Goal: Task Accomplishment & Management: Manage account settings

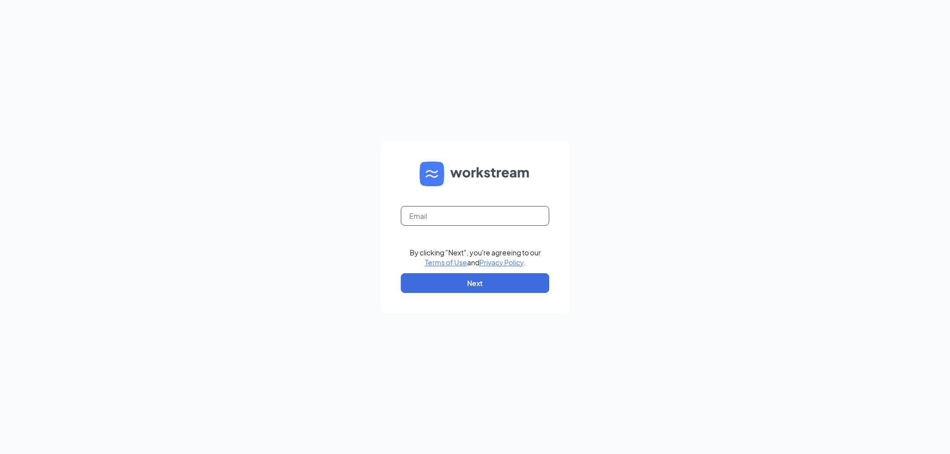
click at [473, 211] on input "text" at bounding box center [475, 216] width 148 height 20
click at [421, 231] on form "By clicking "Next", you're agreeing to our Terms of Use and Privacy Policy . Ne…" at bounding box center [475, 227] width 188 height 171
click at [420, 223] on input "text" at bounding box center [475, 216] width 148 height 20
type input "frankfort42501@zaxbys.com"
click at [495, 276] on button "Next" at bounding box center [475, 283] width 148 height 20
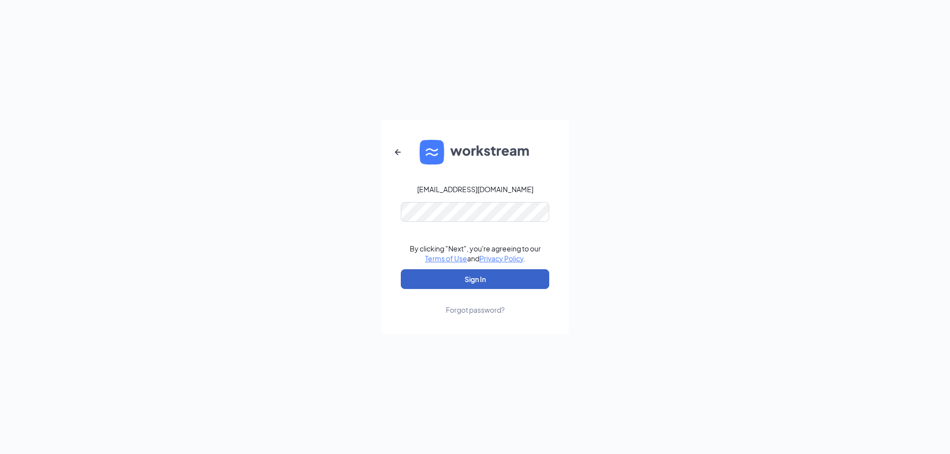
click at [498, 279] on button "Sign In" at bounding box center [475, 280] width 148 height 20
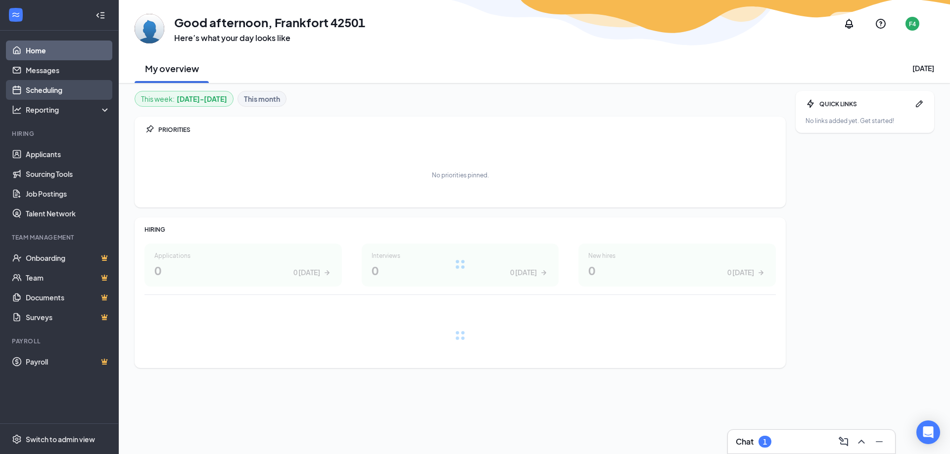
click at [59, 88] on link "Scheduling" at bounding box center [68, 90] width 85 height 20
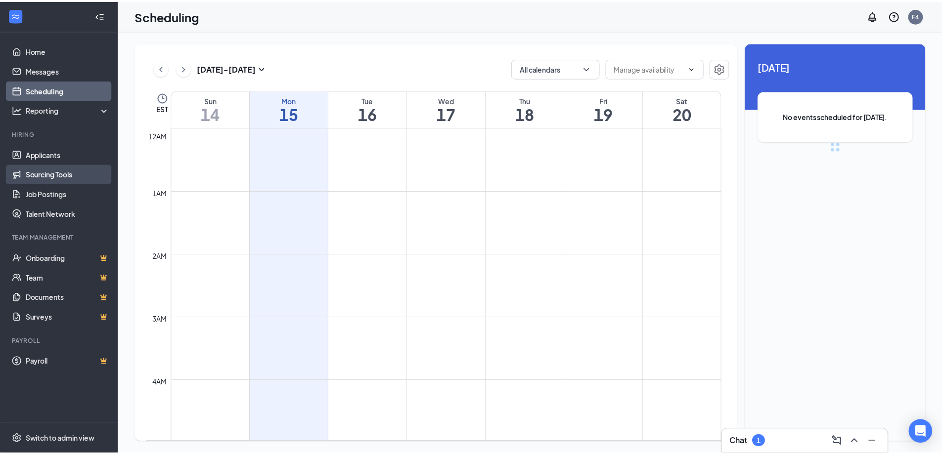
scroll to position [486, 0]
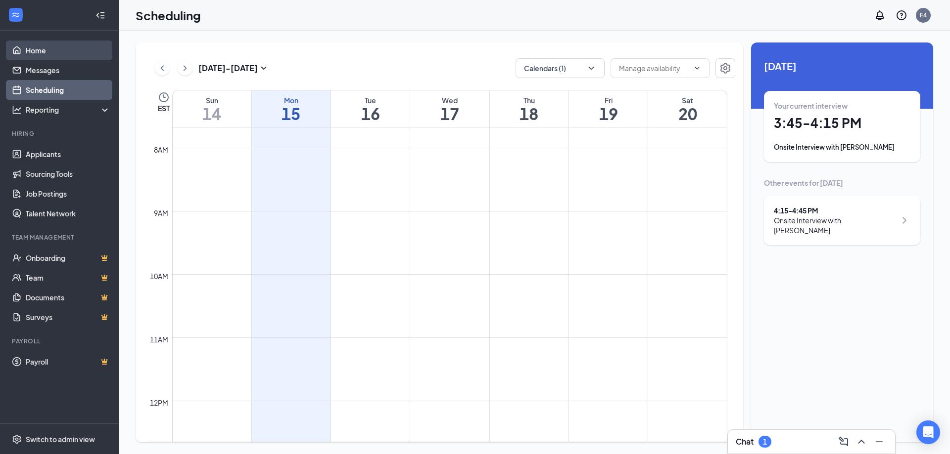
click at [66, 50] on link "Home" at bounding box center [68, 51] width 85 height 20
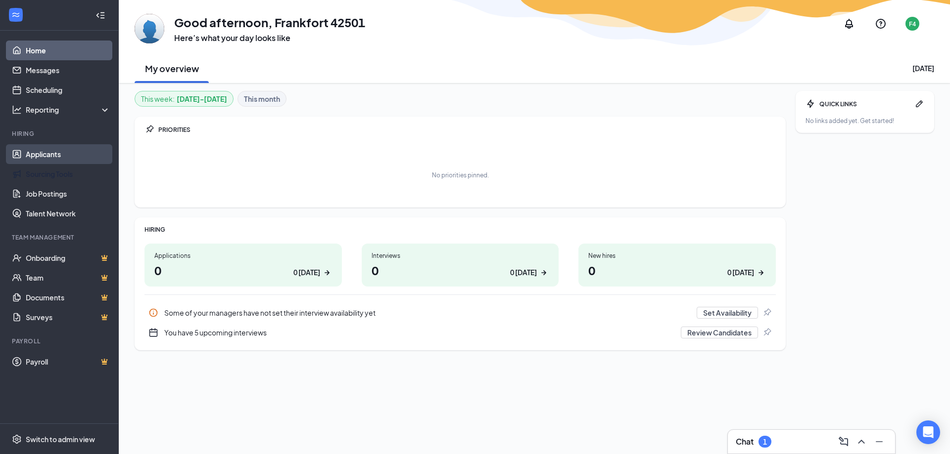
click at [45, 154] on link "Applicants" at bounding box center [68, 154] width 85 height 20
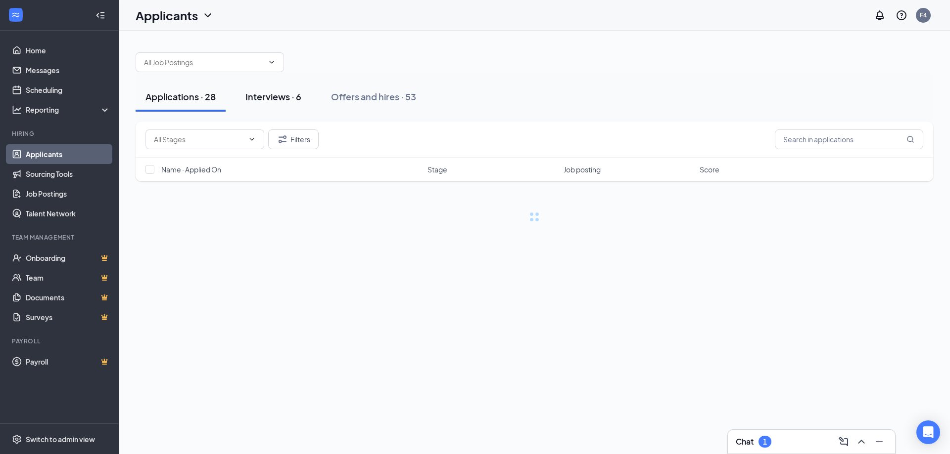
click at [284, 104] on button "Interviews · 6" at bounding box center [273, 97] width 76 height 30
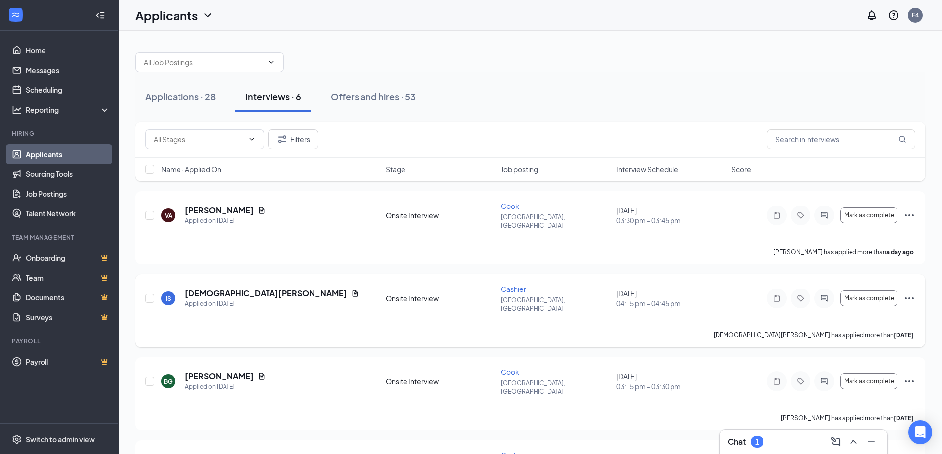
click at [908, 298] on icon "Ellipses" at bounding box center [909, 299] width 9 height 2
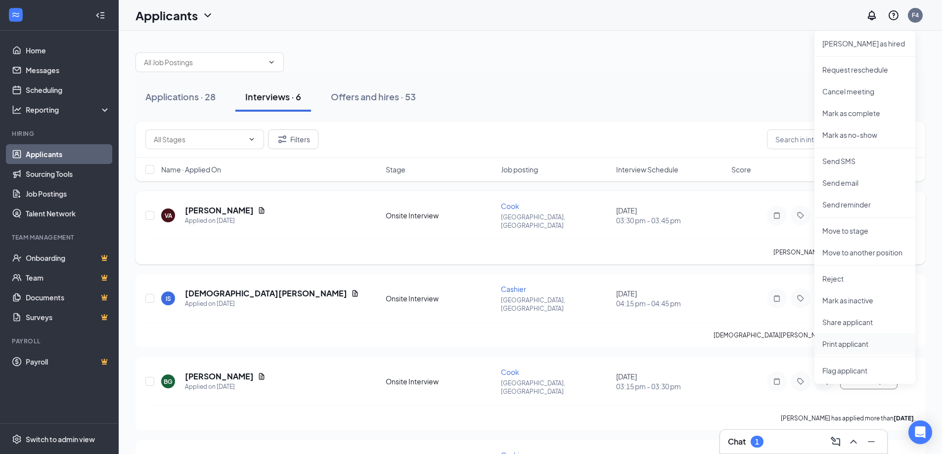
click at [839, 340] on p "Print applicant" at bounding box center [864, 344] width 85 height 10
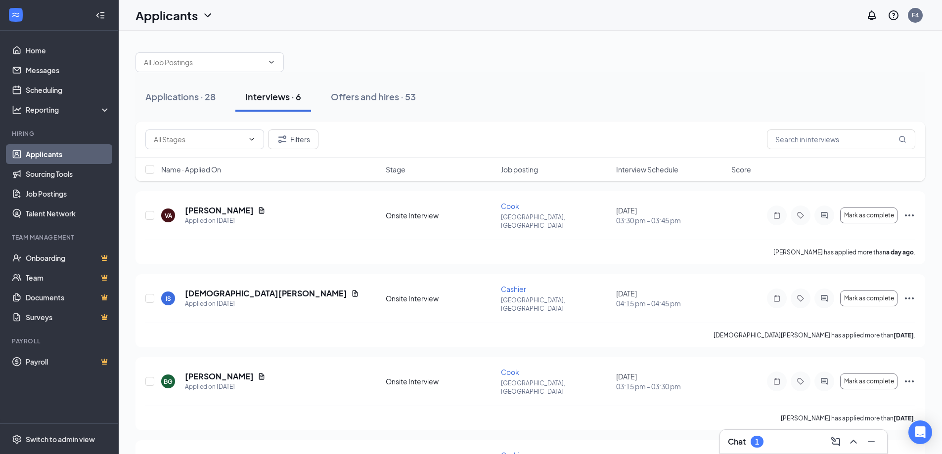
click at [698, 35] on div "Applications · 28 Interviews · 6 Offers and hires · 53 Filters Name · Applied O…" at bounding box center [530, 361] width 823 height 661
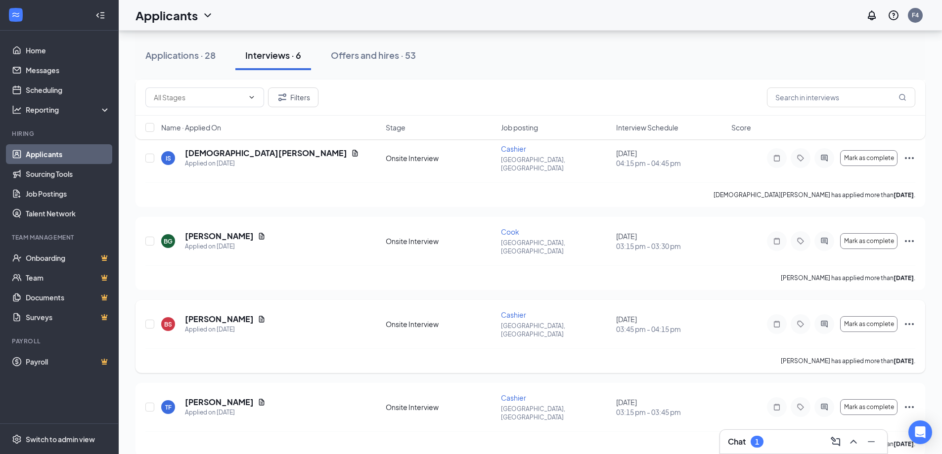
scroll to position [91, 0]
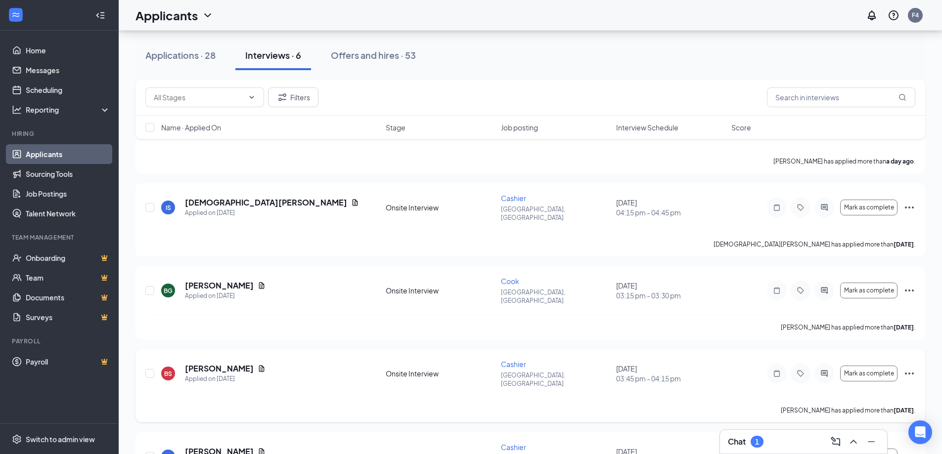
click at [907, 373] on icon "Ellipses" at bounding box center [909, 374] width 9 height 2
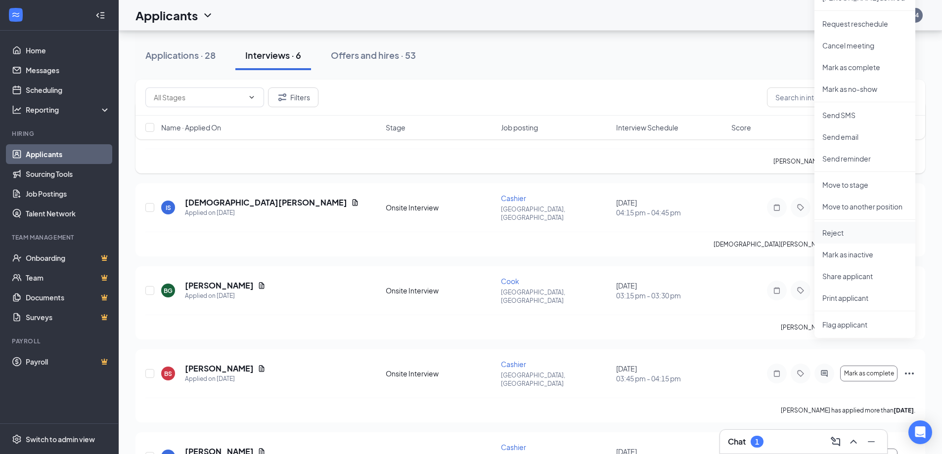
click at [853, 226] on li "Reject" at bounding box center [865, 233] width 101 height 22
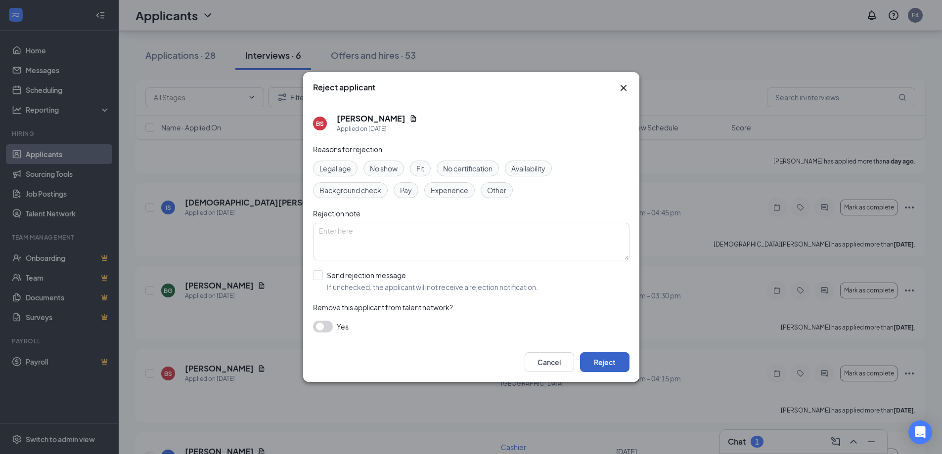
click at [605, 364] on button "Reject" at bounding box center [604, 363] width 49 height 20
